Goal: Information Seeking & Learning: Get advice/opinions

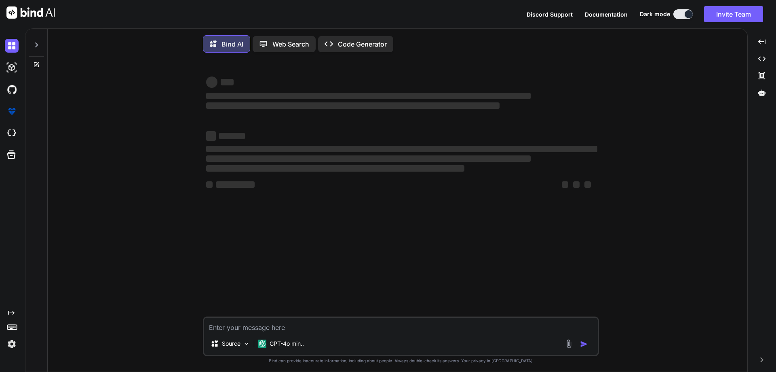
type textarea "x"
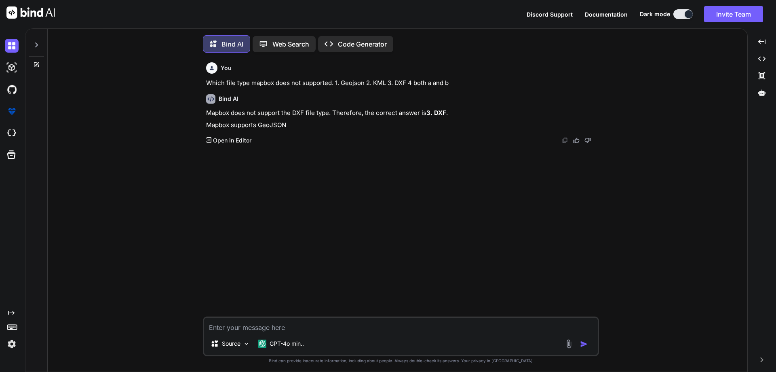
scroll to position [4, 0]
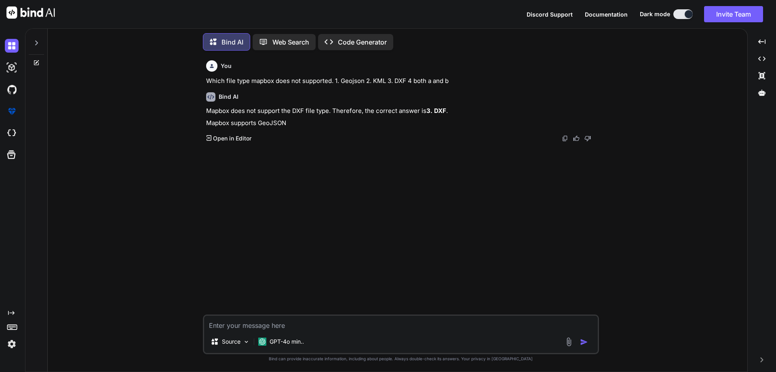
click at [287, 326] on textarea at bounding box center [401, 322] width 394 height 15
type textarea "w"
type textarea "x"
type textarea "wh"
type textarea "x"
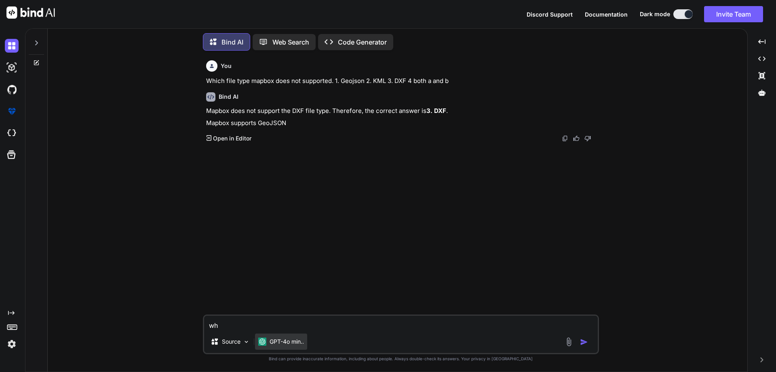
type textarea "wha"
type textarea "x"
type textarea "what"
type textarea "x"
type textarea "what"
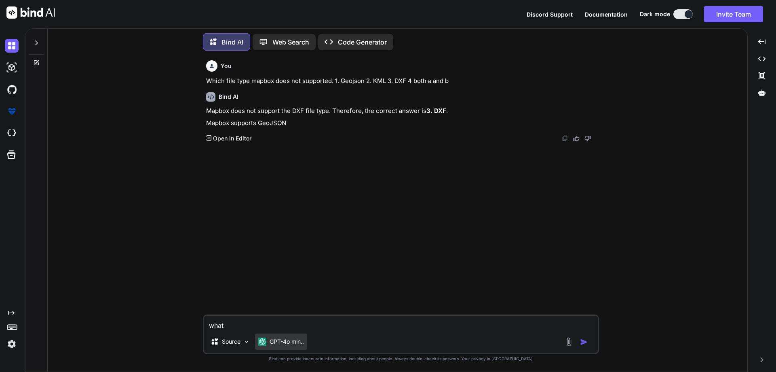
type textarea "x"
type textarea "what w"
type textarea "x"
type textarea "what"
type textarea "x"
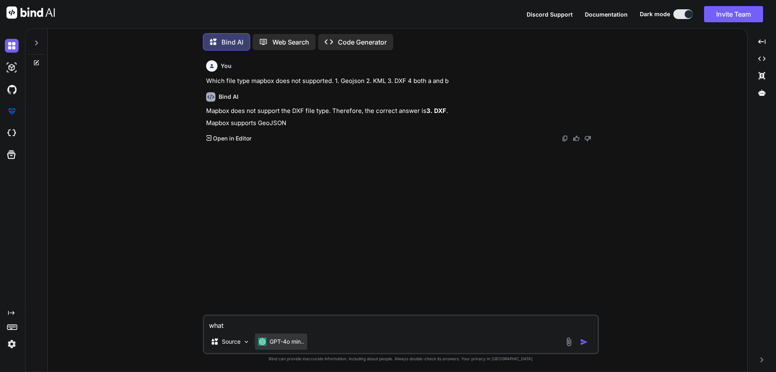
type textarea "what s"
type textarea "x"
type textarea "what sh"
type textarea "x"
type textarea "what sho"
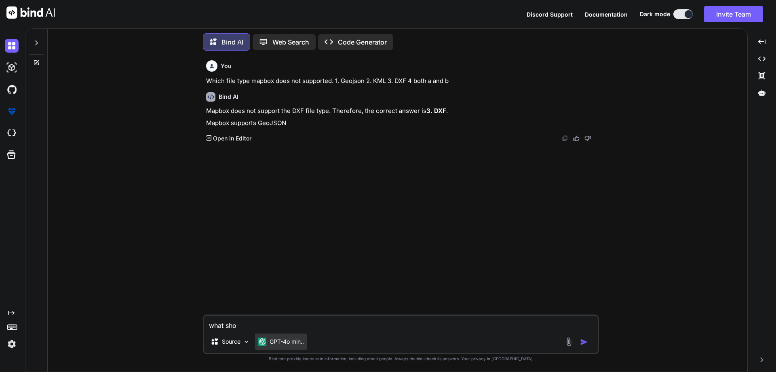
type textarea "x"
type textarea "what shou"
type textarea "x"
type textarea "what shoul"
type textarea "x"
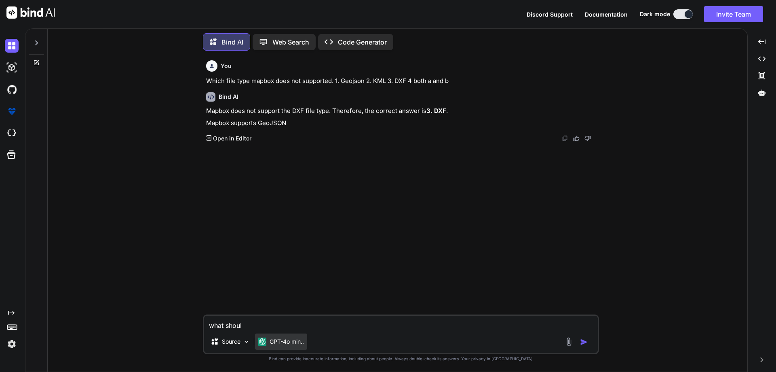
type textarea "what should"
type textarea "x"
type textarea "what should"
type textarea "x"
type textarea "what should i"
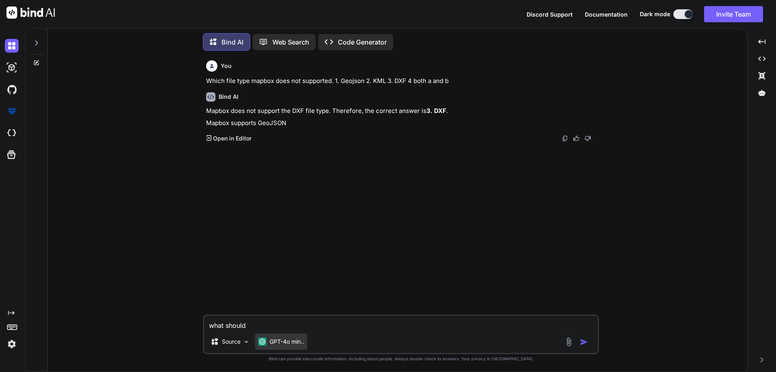
type textarea "x"
type textarea "what should i"
type textarea "x"
type textarea "what should i r"
type textarea "x"
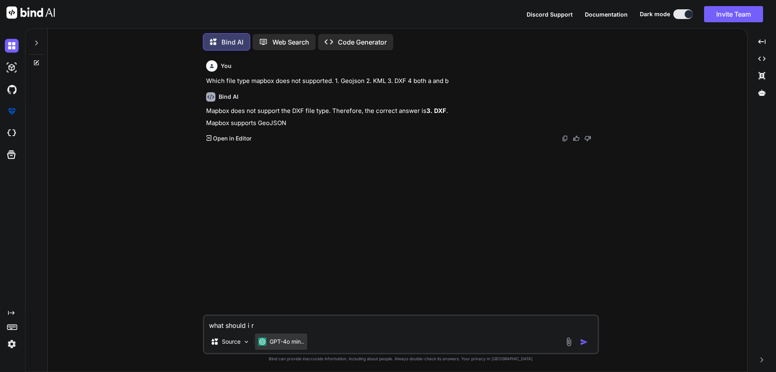
type textarea "what should i"
type textarea "x"
type textarea "what should i w"
type textarea "x"
type textarea "what should i wr"
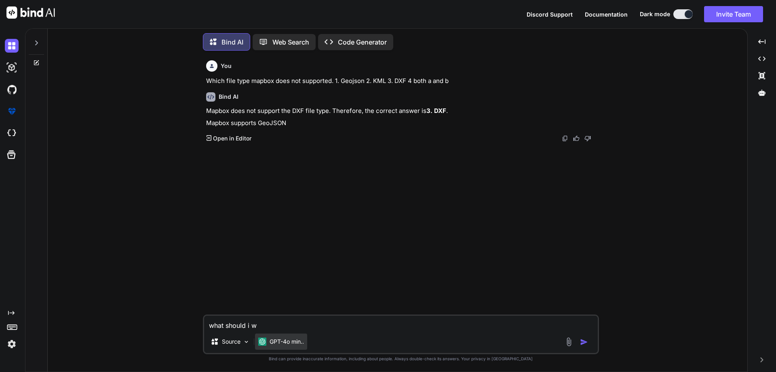
type textarea "x"
type textarea "what should i wri"
type textarea "x"
type textarea "what should i writ"
type textarea "x"
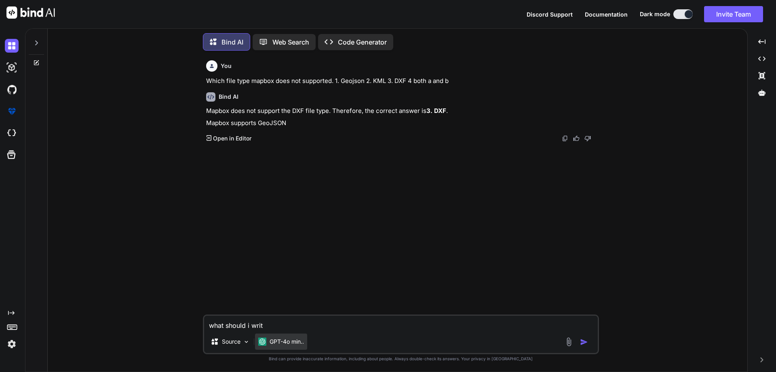
type textarea "what should i write"
type textarea "x"
type textarea "what should i write"
type textarea "x"
type textarea "what should i write i"
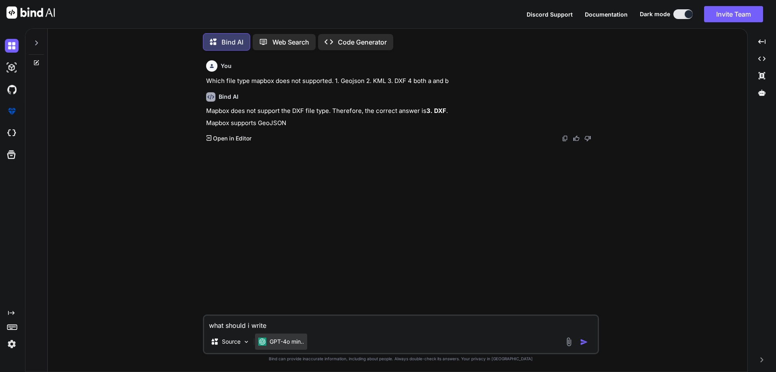
type textarea "x"
type textarea "what should i write in"
type textarea "x"
type textarea "what should i write in"
type textarea "x"
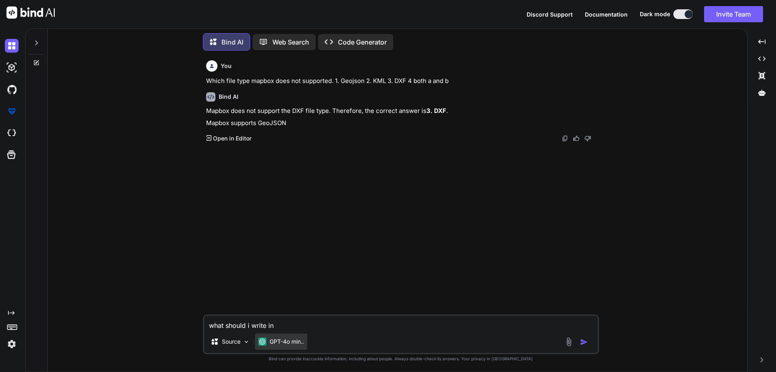
type textarea "what should i write in a"
type textarea "x"
type textarea "what should i write in ap"
type textarea "x"
type textarea "what should i write in app"
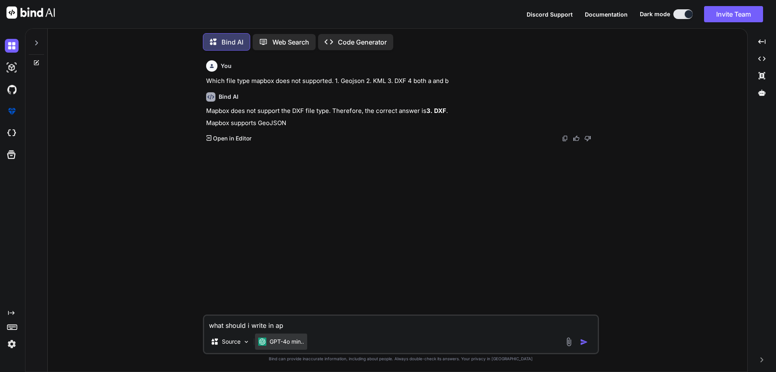
type textarea "x"
type textarea "what should i write in appl"
type textarea "x"
type textarea "what should i write in appli"
type textarea "x"
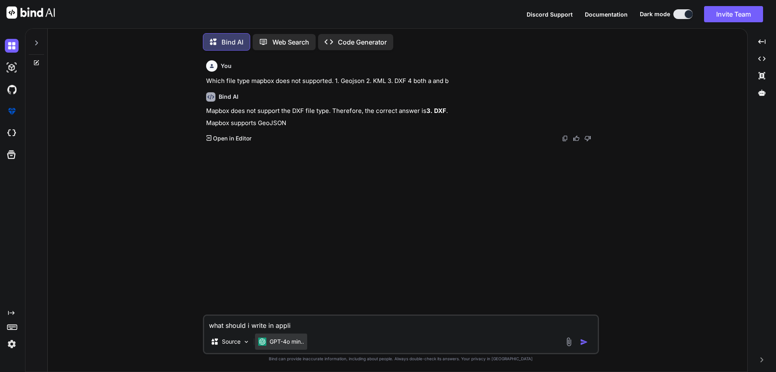
type textarea "what should i write in applic"
type textarea "x"
type textarea "what should i write in applica"
type textarea "x"
type textarea "what should i write in applicat"
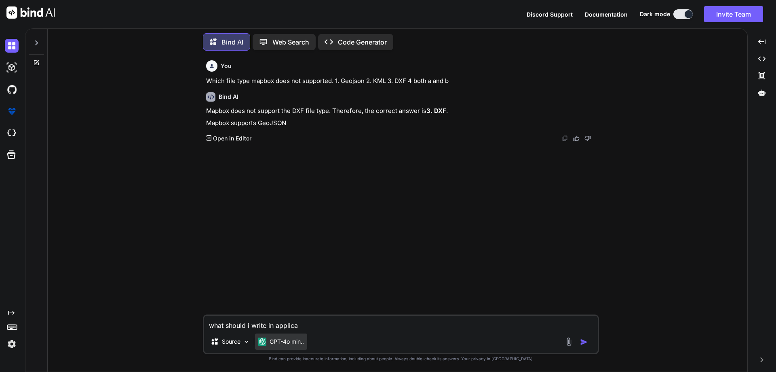
type textarea "x"
type textarea "what should i write in applicati"
type textarea "x"
type textarea "what should i write in applicatio"
type textarea "x"
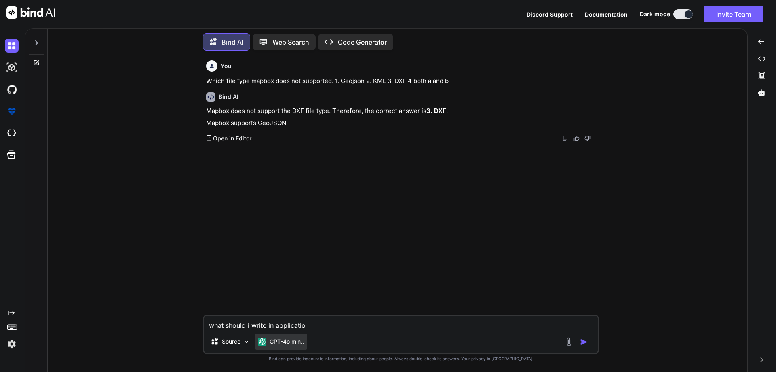
type textarea "what should i write in application"
type textarea "x"
type textarea "what should i write in application"
type textarea "x"
type textarea "what should i write in application o"
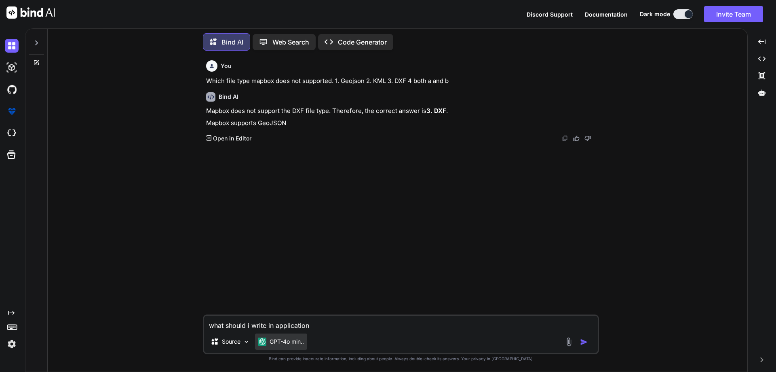
type textarea "x"
type textarea "what should i write in application of"
type textarea "x"
type textarea "what should i write in application of"
type textarea "x"
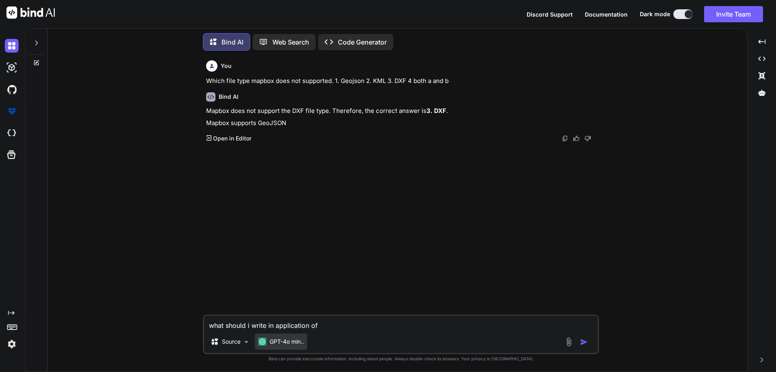
type textarea "what should i write in application of l"
type textarea "x"
type textarea "what should i write in application of le"
type textarea "x"
type textarea "what should i write in application of lea"
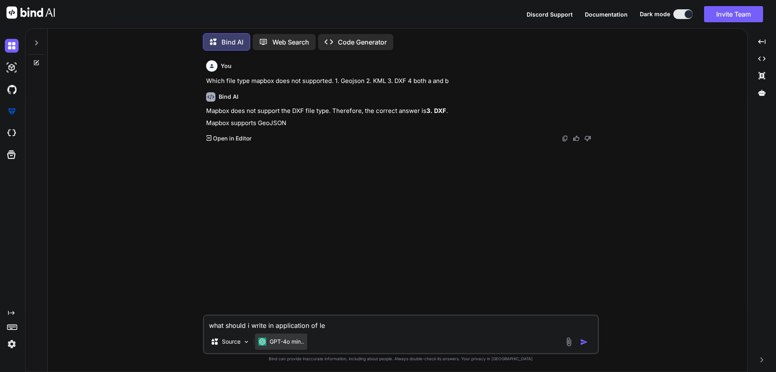
type textarea "x"
type textarea "what should i write in application of leav"
type textarea "x"
type textarea "what should i write in application of leave"
type textarea "x"
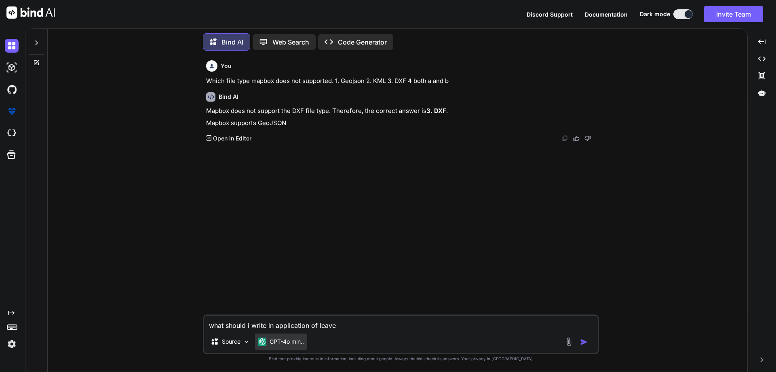
type textarea "what should i write in application of leave"
type textarea "x"
type textarea "what should i write in application of leave i"
type textarea "x"
type textarea "what should i write in application of leave if"
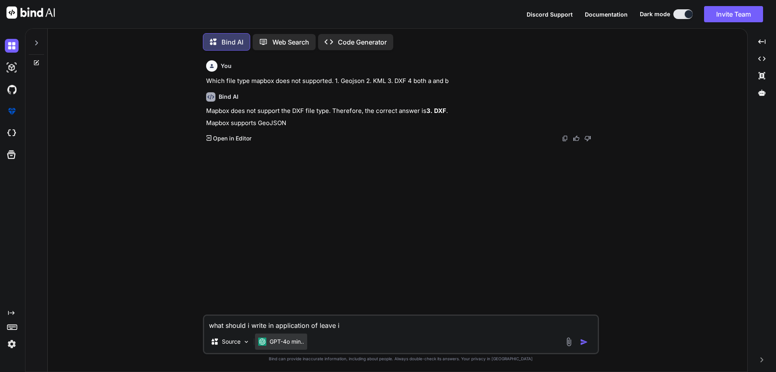
type textarea "x"
type textarea "what should i write in application of leave if"
type textarea "x"
type textarea "what should i write in application of leave if i"
type textarea "x"
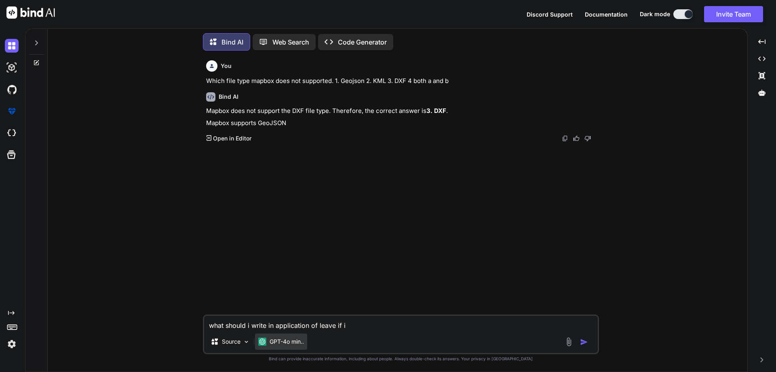
type textarea "what should i write in application of leave if i"
type textarea "x"
type textarea "what should i write in application of leave if i ew"
type textarea "x"
type textarea "what should i write in application of leave if i e"
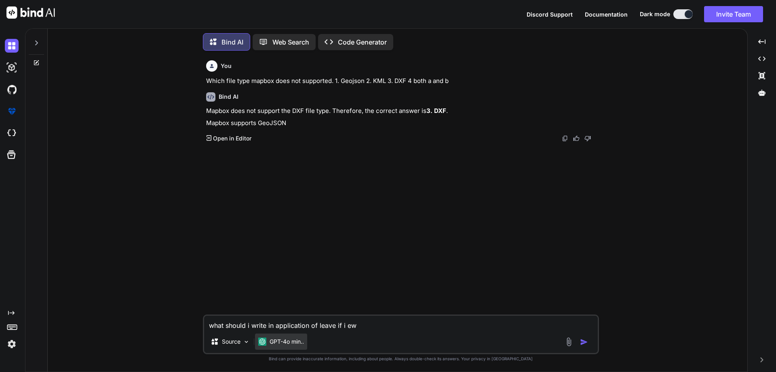
type textarea "x"
type textarea "what should i write in application of leave if i"
type textarea "x"
type textarea "what should i write in application of leave if i w"
type textarea "x"
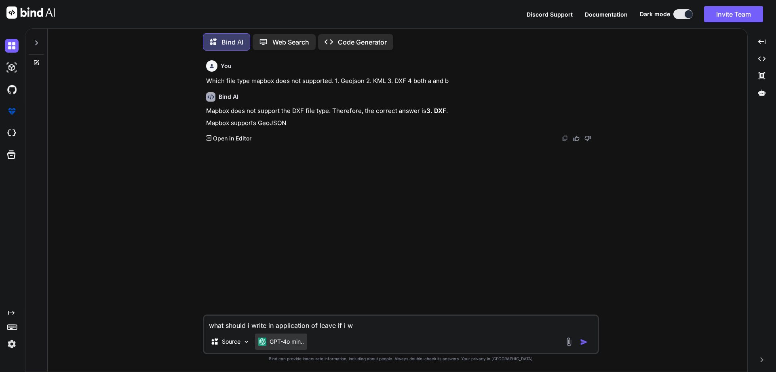
type textarea "what should i write in application of leave if i wa"
type textarea "x"
type textarea "what should i write in application of leave if i wan"
type textarea "x"
type textarea "what should i write in application of leave if i wanr"
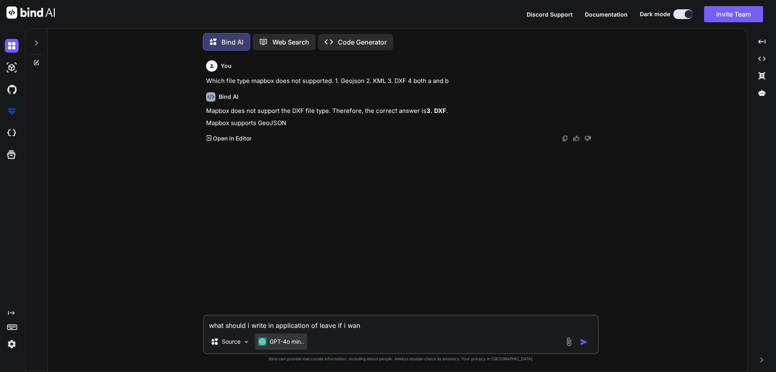
type textarea "x"
type textarea "what should i write in application of leave if i wan"
type textarea "x"
type textarea "what should i write in application of leave if i want"
type textarea "x"
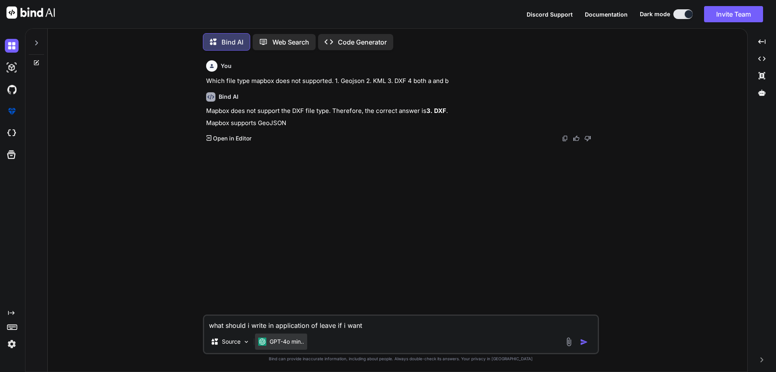
type textarea "what should i write in application of leave if i want"
type textarea "x"
type textarea "what should i write in application of leave if i want t"
type textarea "x"
type textarea "what should i write in application of leave if i want to"
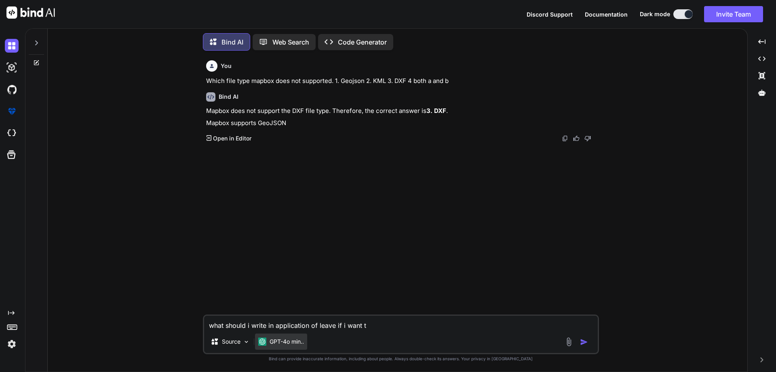
type textarea "x"
type textarea "what should i write in application of leave if i want to"
type textarea "x"
type textarea "what should i write in application of leave if i want to s"
type textarea "x"
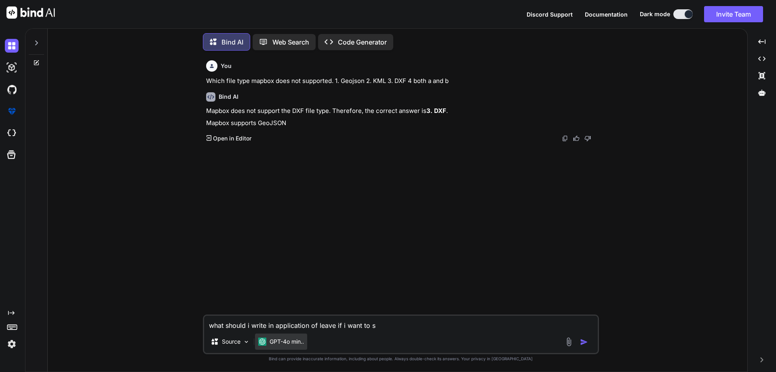
type textarea "what should i write in application of leave if i want to sa"
type textarea "x"
type textarea "what should i write in application of leave if i want to say"
type textarea "x"
type textarea "what should i write in application of leave if i want to say"
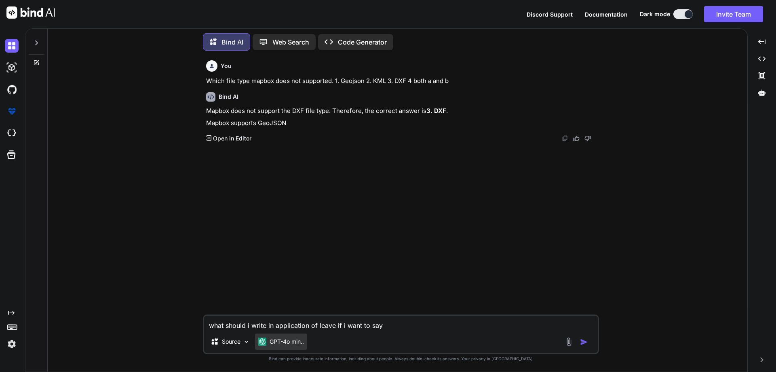
type textarea "x"
type textarea "what should i write in application of leave if i want to say ""
type textarea "x"
type textarea "what should i write in application of leave if i want to say """
type textarea "x"
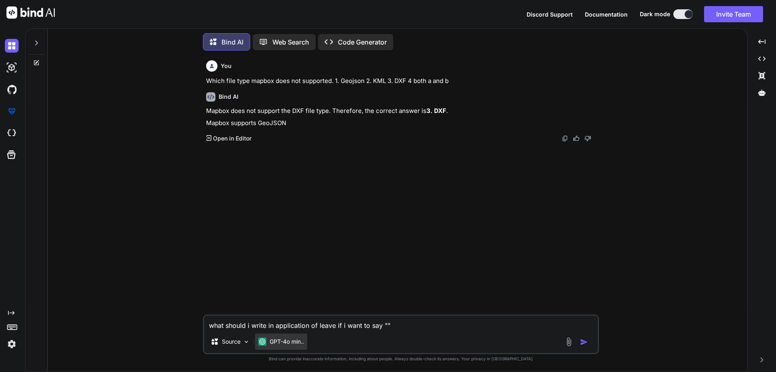
type textarea "what should i write in application of leave if i want to say "Urgent work (Fami…"
type textarea "x"
type textarea "what should i write in application of leave if i want to say "Urgent work (Fami…"
type textarea "x"
type textarea "what should i write in application of leave if i want to say "Urgent work (Fami…"
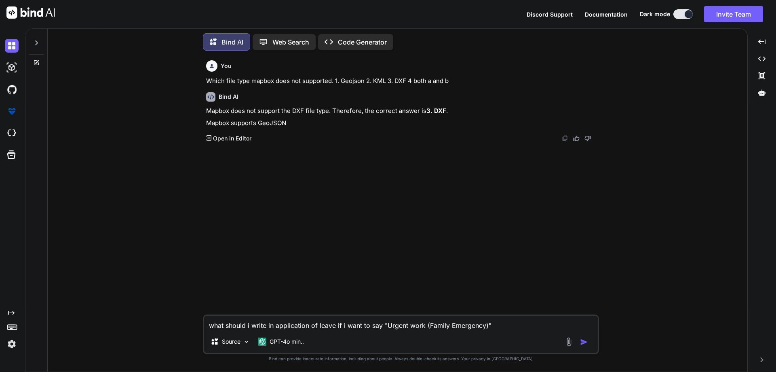
type textarea "x"
type textarea "what should i write in application of leave if i want to say "Urgent work (Fami…"
type textarea "x"
type textarea "what should i write in application of leave if i want to say "Urgent work (Fami…"
type textarea "x"
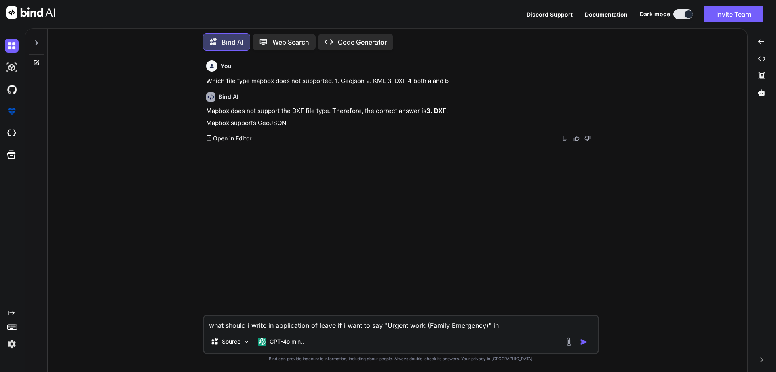
type textarea "what should i write in application of leave if i want to say "Urgent work (Fami…"
type textarea "x"
type textarea "what should i write in application of leave if i want to say "Urgent work (Fami…"
type textarea "x"
type textarea "what should i write in application of leave if i want to say "Urgent work (Fami…"
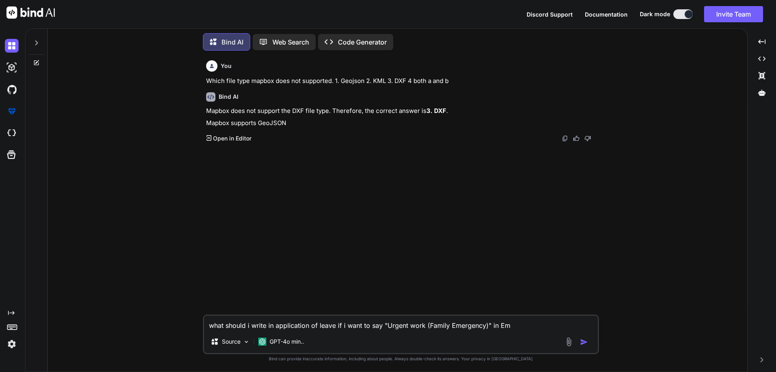
type textarea "x"
type textarea "what should i write in application of leave if i want to say "Urgent work (Fami…"
type textarea "x"
type textarea "what should i write in application of leave if i want to say "Urgent work (Fami…"
type textarea "x"
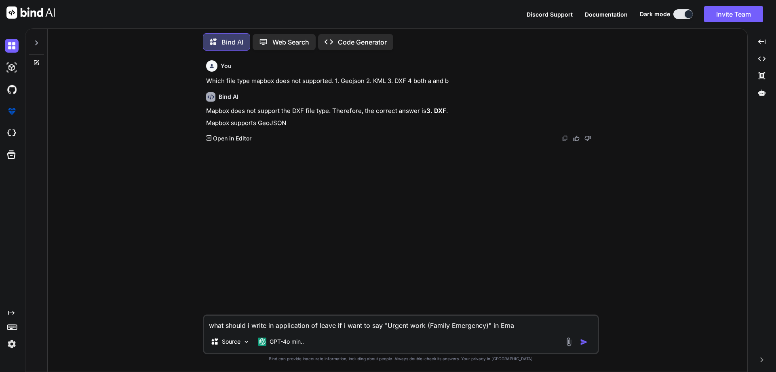
type textarea "what should i write in application of leave if i want to say "Urgent work (Fami…"
type textarea "x"
type textarea "what should i write in application of leave if i want to say "Urgent work (Fami…"
type textarea "x"
type textarea "what should i write in application of leave if i want to say "Urgent work (Fami…"
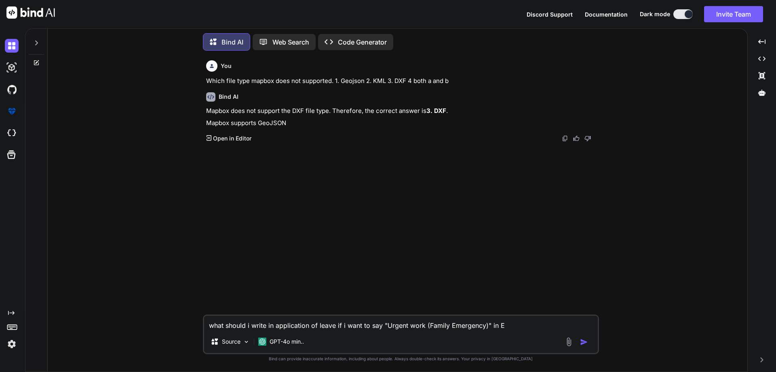
type textarea "x"
type textarea "what should i write in application of leave if i want to say "Urgent work (Fami…"
type textarea "x"
type textarea "what should i write in application of leave if i want to say "Urgent work (Fami…"
type textarea "x"
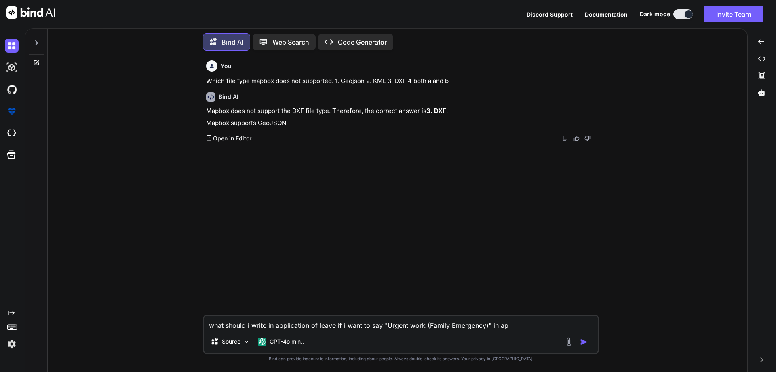
type textarea "what should i write in application of leave if i want to say "Urgent work (Fami…"
type textarea "x"
type textarea "what should i write in application of leave if i want to say "Urgent work (Fami…"
type textarea "x"
type textarea "what should i write in application of leave if i want to say "Urgent work (Fami…"
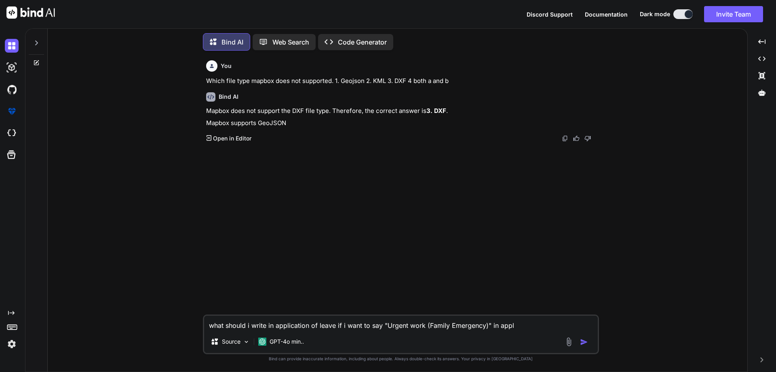
type textarea "x"
type textarea "what should i write in application of leave if i want to say "Urgent work (Fami…"
type textarea "x"
type textarea "what should i write in application of leave if i want to say "Urgent work (Fami…"
type textarea "x"
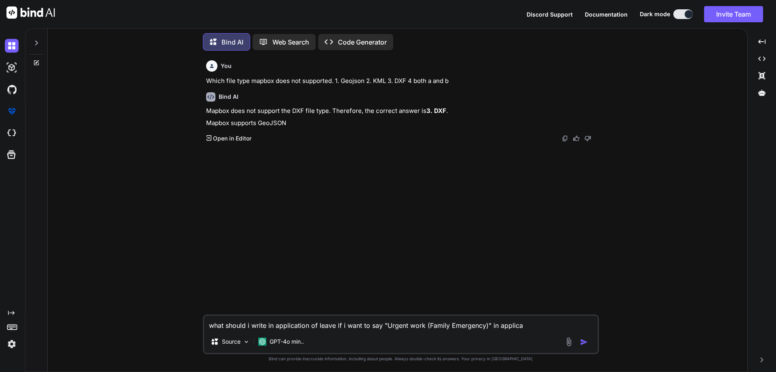
type textarea "what should i write in application of leave if i want to say "Urgent work (Fami…"
type textarea "x"
type textarea "what should i write in application of leave if i want to say "Urgent work (Fami…"
type textarea "x"
type textarea "what should i write in application of leave if i want to say "Urgent work (Fami…"
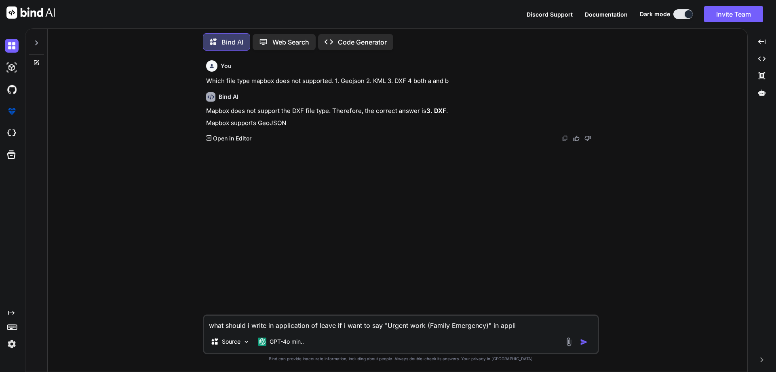
type textarea "x"
type textarea "what should i write in application of leave if i want to say "Urgent work (Fami…"
type textarea "x"
type textarea "what should i write in application of leave if i want to say "Urgent work (Fami…"
type textarea "x"
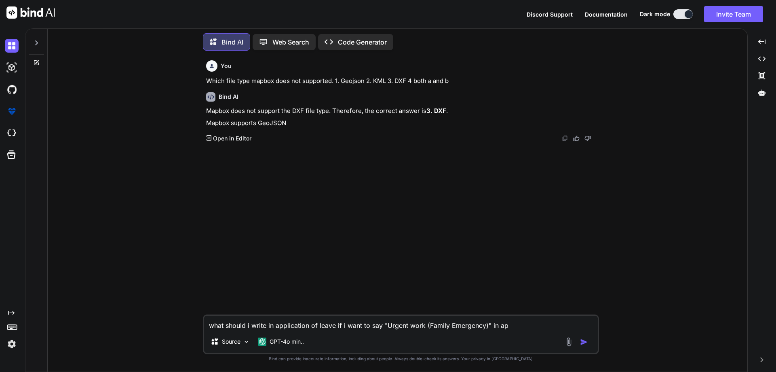
type textarea "what should i write in application of leave if i want to say "Urgent work (Fami…"
type textarea "x"
type textarea "what should i write in application of leave if i want to say "Urgent work (Fami…"
type textarea "x"
type textarea "what should i write in application of leave if i want to say "Urgent work (Fami…"
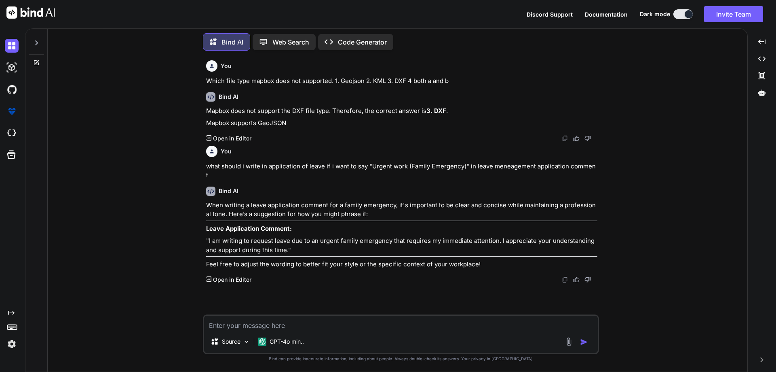
click at [284, 324] on textarea at bounding box center [401, 322] width 394 height 15
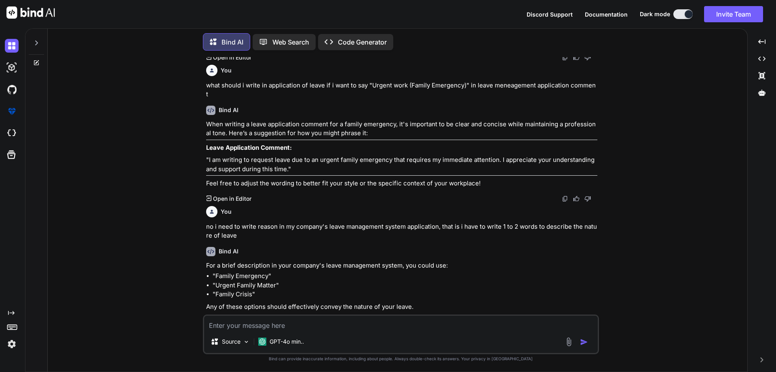
scroll to position [83, 0]
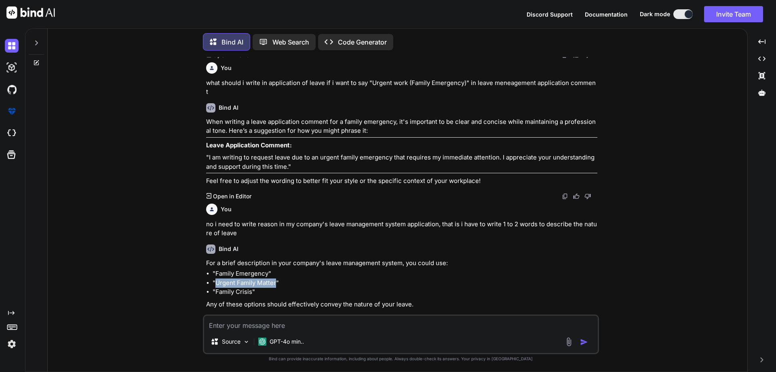
drag, startPoint x: 215, startPoint y: 273, endPoint x: 277, endPoint y: 272, distance: 61.5
click at [277, 278] on li ""Urgent Family Matter"" at bounding box center [405, 282] width 385 height 9
copy li "Urgent Family Matter"
drag, startPoint x: 215, startPoint y: 262, endPoint x: 267, endPoint y: 264, distance: 51.4
click at [267, 269] on li ""Family Emergency"" at bounding box center [405, 273] width 385 height 9
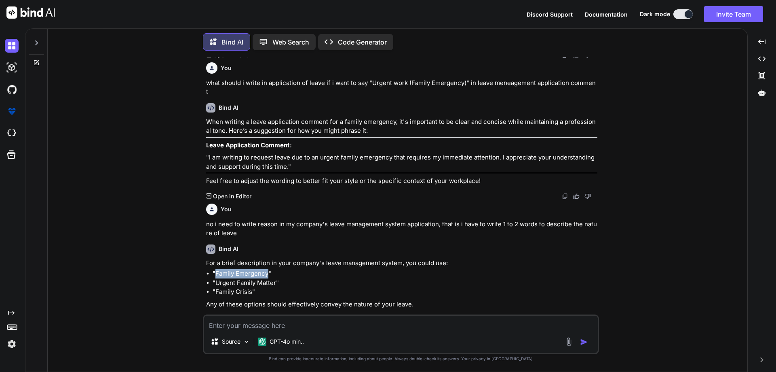
copy li "Family Emergency"
drag, startPoint x: 275, startPoint y: 273, endPoint x: 215, endPoint y: 272, distance: 60.3
click at [215, 278] on li ""Urgent Family Matter"" at bounding box center [405, 282] width 385 height 9
copy li "Urgent Family Matter"
